Goal: Check status

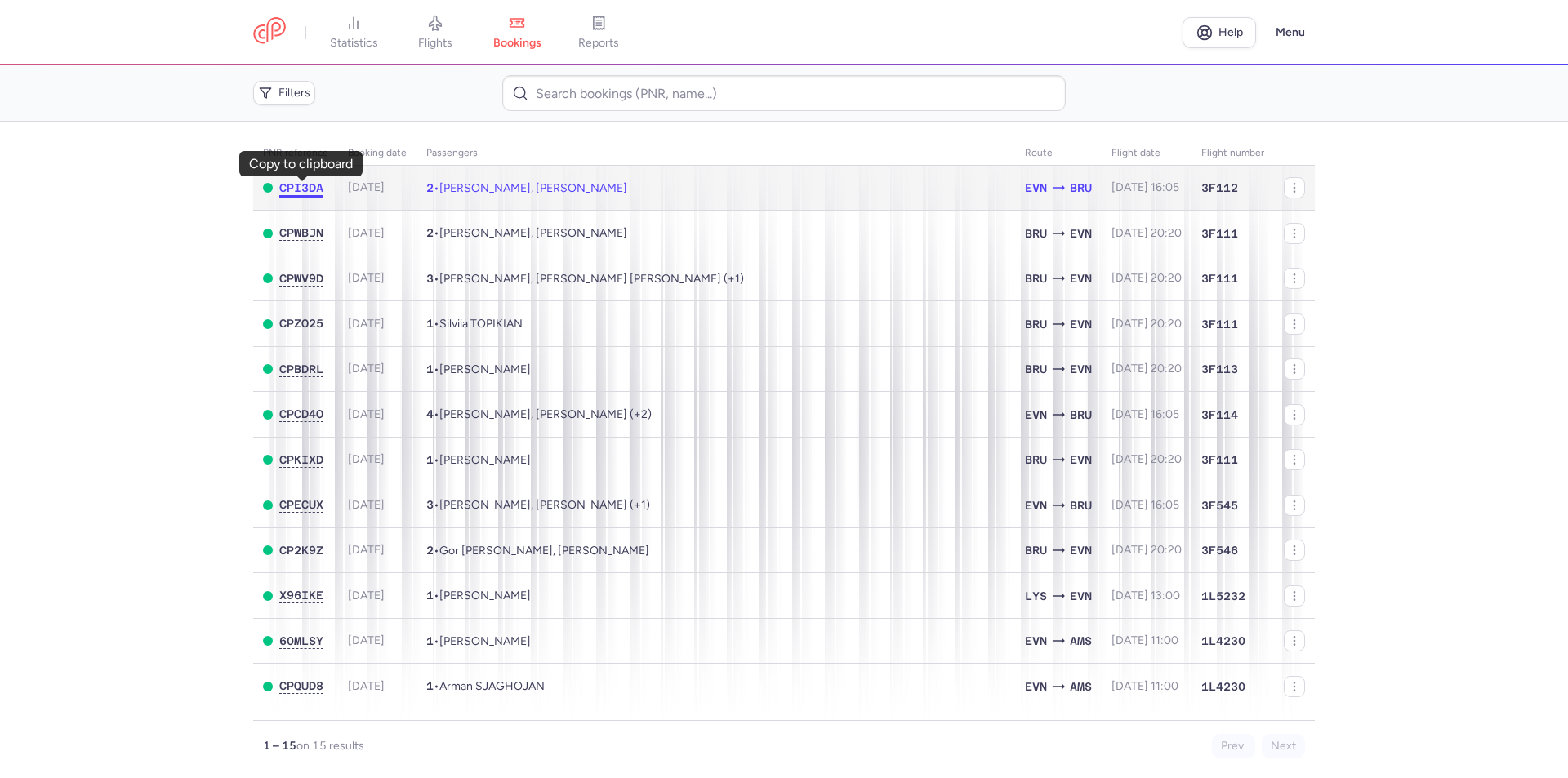
click at [293, 194] on span "CPI3DA" at bounding box center [301, 188] width 44 height 13
click at [485, 185] on span "[PERSON_NAME], [PERSON_NAME]" at bounding box center [533, 188] width 188 height 14
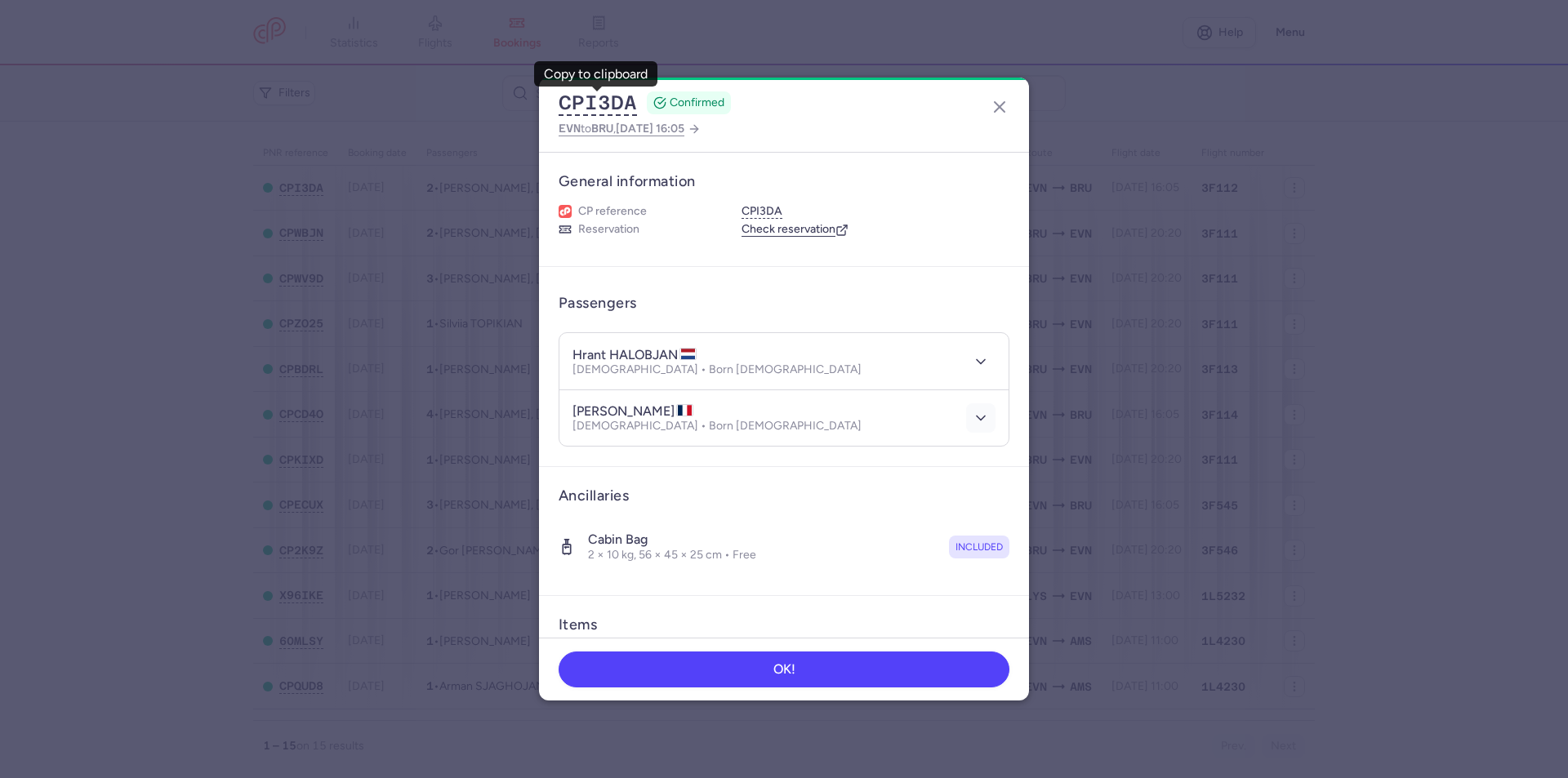
click at [972, 414] on icon "button" at bounding box center [980, 417] width 16 height 16
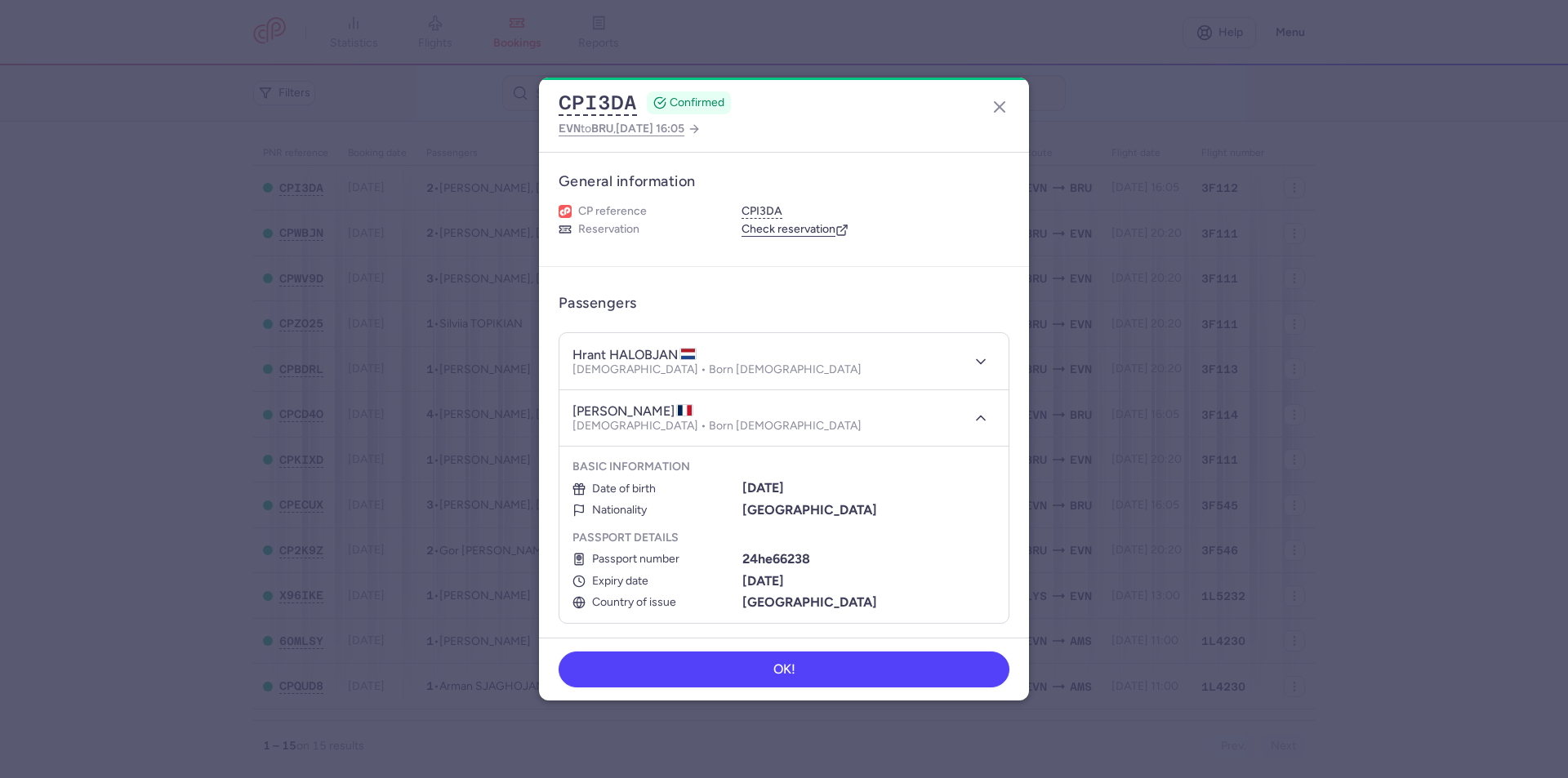
click at [798, 228] on link "Check reservation" at bounding box center [794, 230] width 107 height 15
click at [1002, 105] on line "button" at bounding box center [1000, 107] width 9 height 9
